Goal: Navigation & Orientation: Find specific page/section

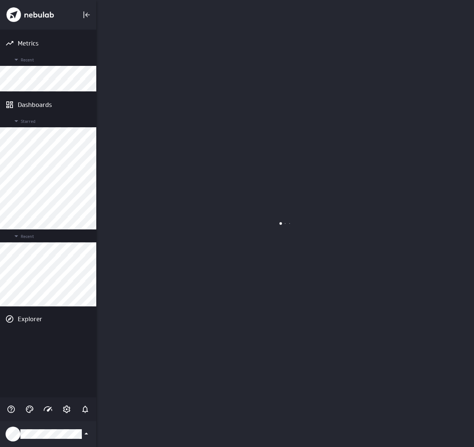
scroll to position [448, 378]
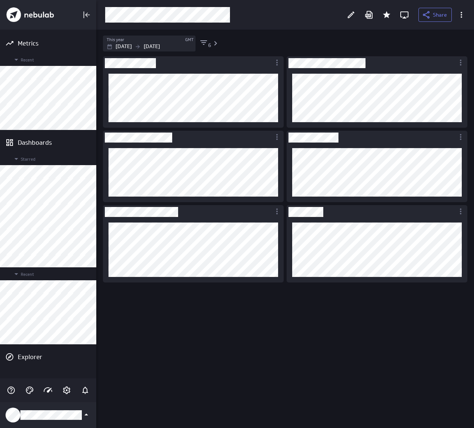
scroll to position [428, 378]
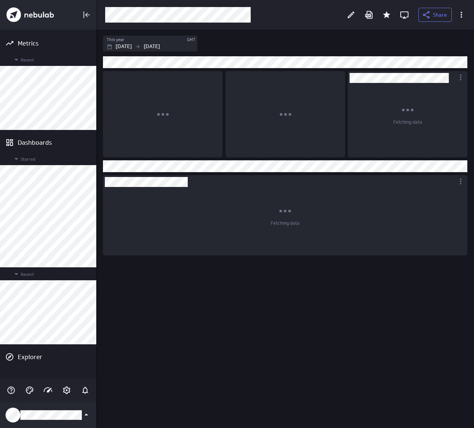
scroll to position [4, 4]
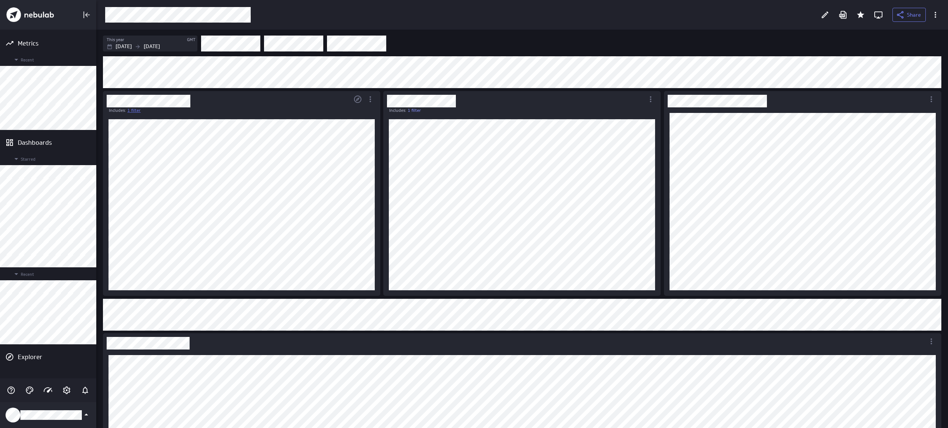
scroll to position [98, 0]
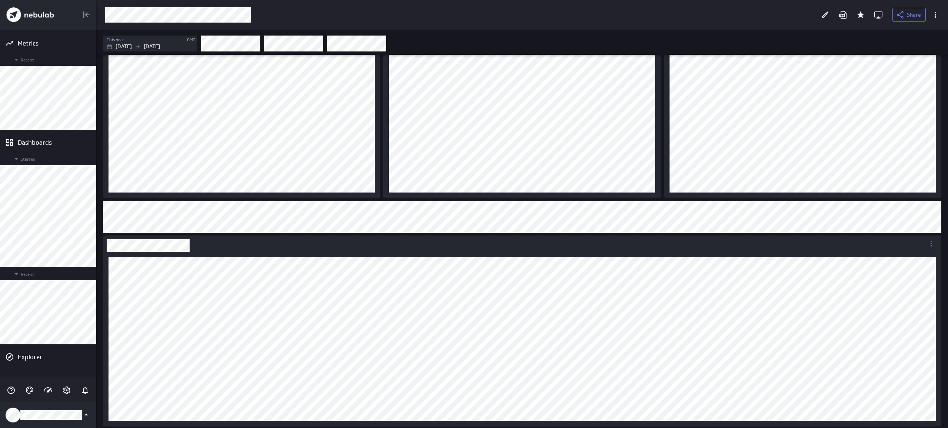
click at [296, 234] on div "Dashboard content with 6 widgets" at bounding box center [521, 217] width 841 height 35
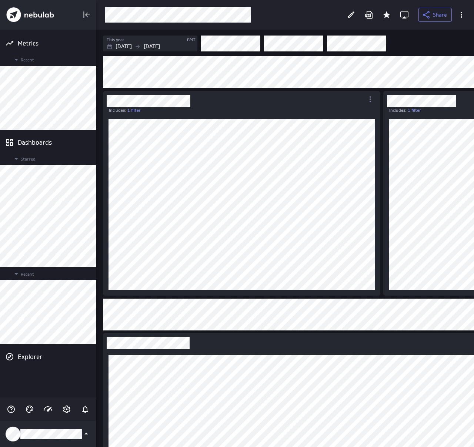
scroll to position [4, 4]
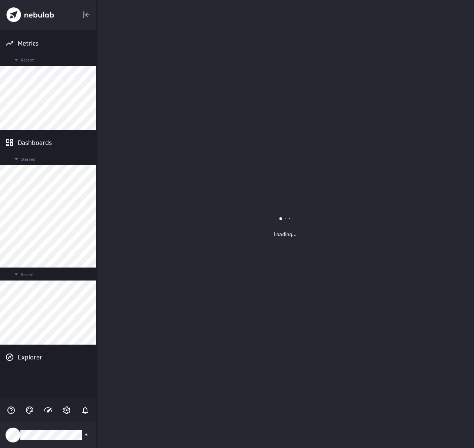
scroll to position [448, 378]
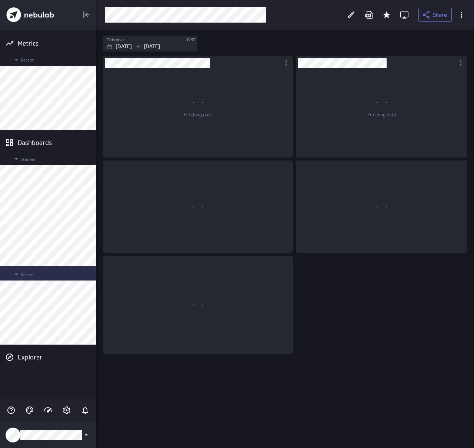
scroll to position [418, 378]
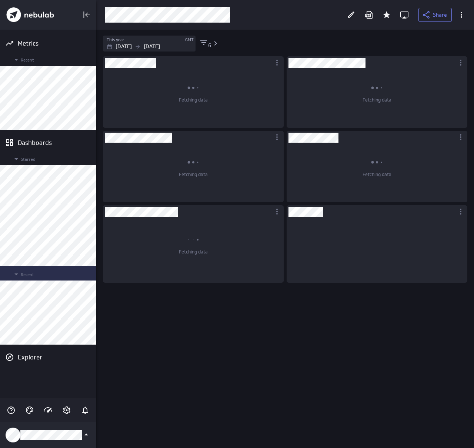
scroll to position [55, 170]
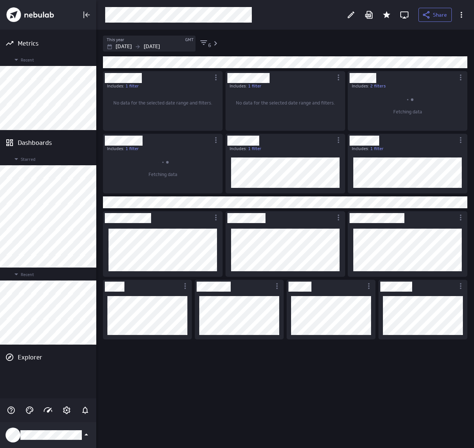
click at [349, 367] on div "Includes: 1 filter Includes: 1 filter Includes: 1 filter No data for the select…" at bounding box center [286, 251] width 370 height 393
click at [345, 370] on div "Includes: 1 filter Includes: 1 filter Includes: 1 filter No data for the select…" at bounding box center [286, 251] width 370 height 393
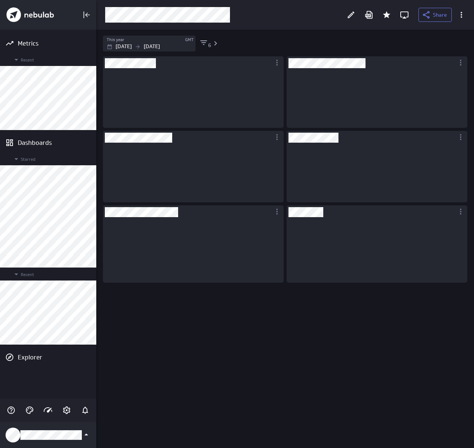
scroll to position [55, 170]
